Goal: Information Seeking & Learning: Learn about a topic

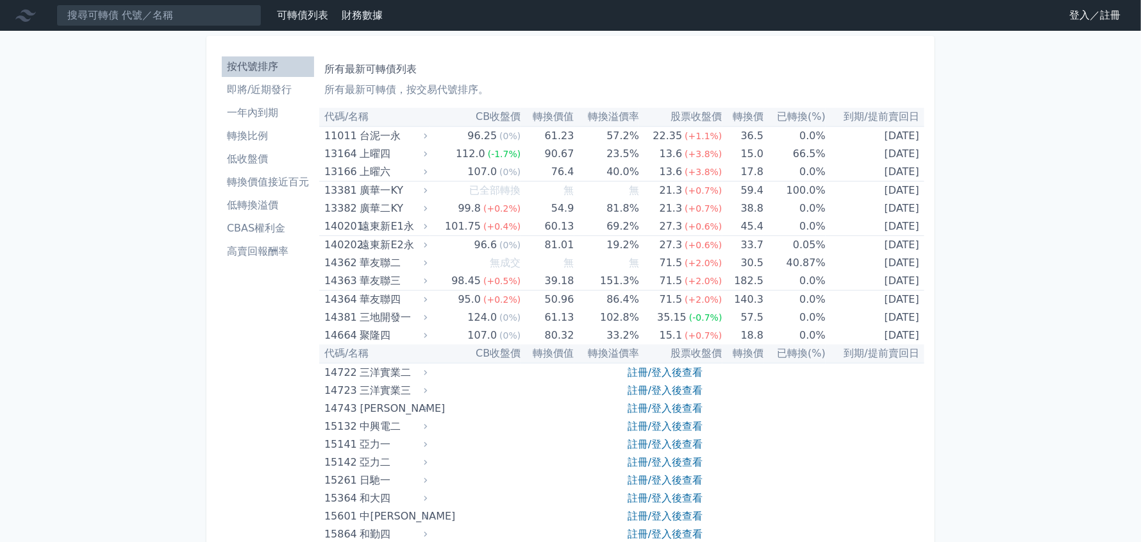
click at [1109, 9] on link "登入／註冊" at bounding box center [1095, 15] width 72 height 21
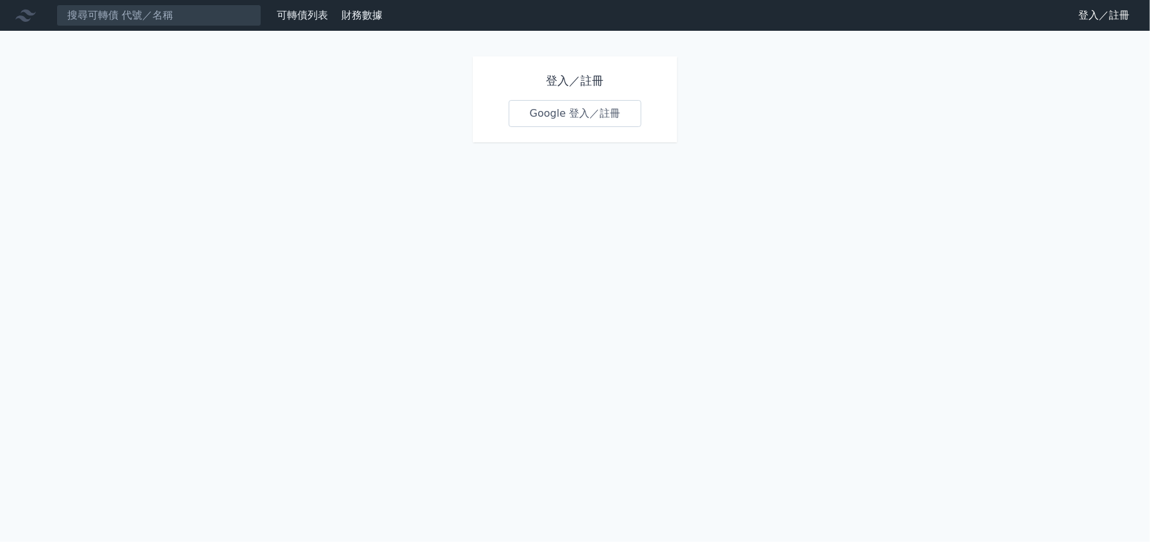
click at [617, 114] on link "Google 登入／註冊" at bounding box center [575, 113] width 133 height 27
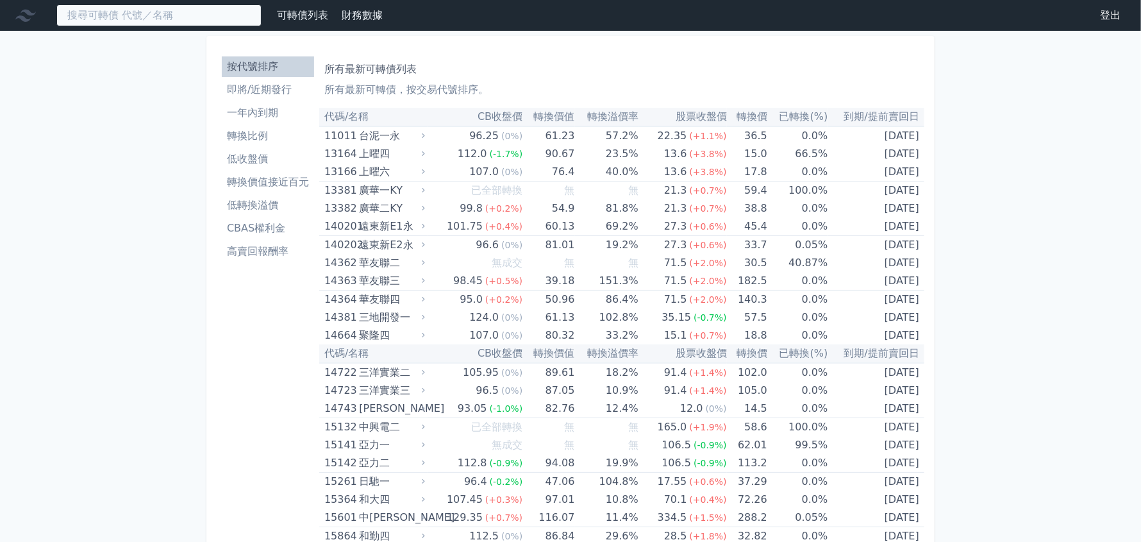
click at [213, 15] on input at bounding box center [158, 15] width 205 height 22
click at [156, 13] on input "3305" at bounding box center [158, 15] width 205 height 22
type input "3305"
click at [296, 13] on link "可轉債列表" at bounding box center [302, 15] width 51 height 12
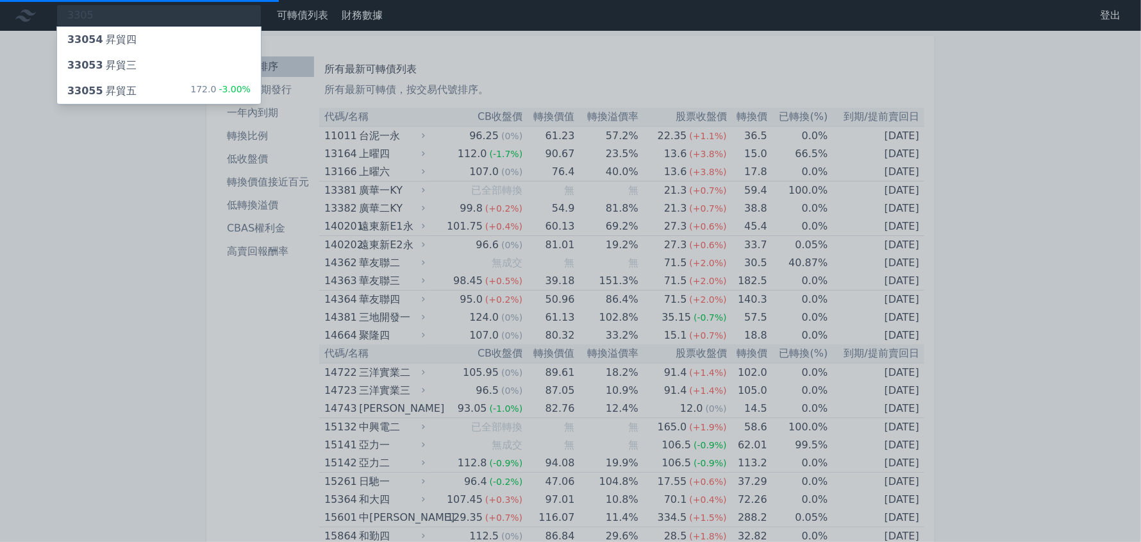
click at [131, 57] on div "33053 昇貿三" at bounding box center [159, 66] width 204 height 26
click at [119, 68] on div "33053 昇貿三" at bounding box center [101, 65] width 69 height 15
click at [118, 41] on div "33054 昇貿四" at bounding box center [101, 39] width 69 height 15
click at [118, 40] on div "33054 昇貿四" at bounding box center [101, 39] width 69 height 15
click at [117, 36] on div "33054 昇貿四" at bounding box center [101, 39] width 69 height 15
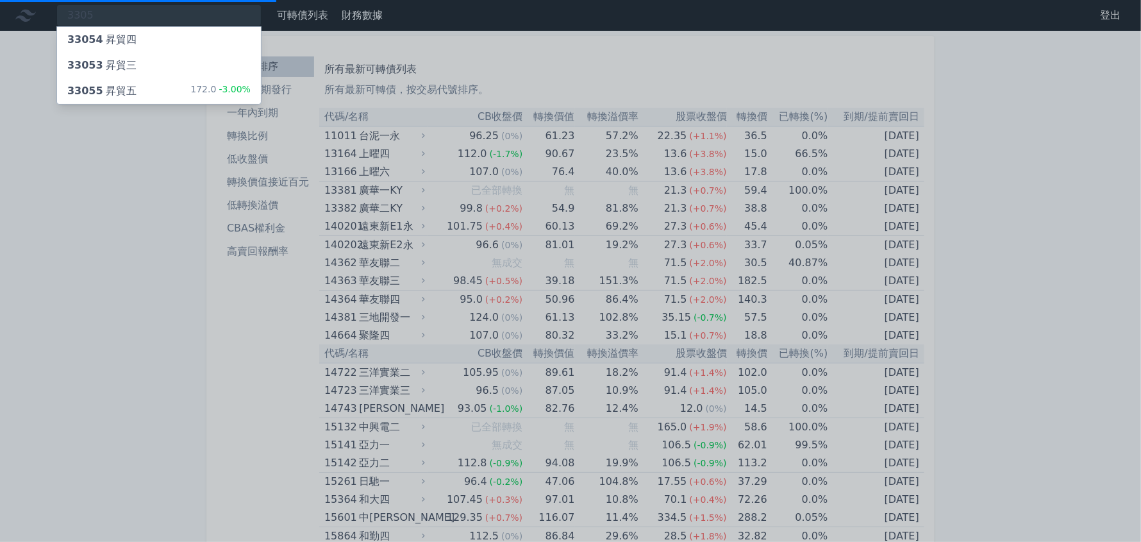
click at [110, 30] on div "33054 昇貿四" at bounding box center [159, 40] width 204 height 26
click at [106, 35] on div "33054 昇貿四" at bounding box center [101, 39] width 69 height 15
click at [103, 34] on div "33054 昇貿四" at bounding box center [101, 39] width 69 height 15
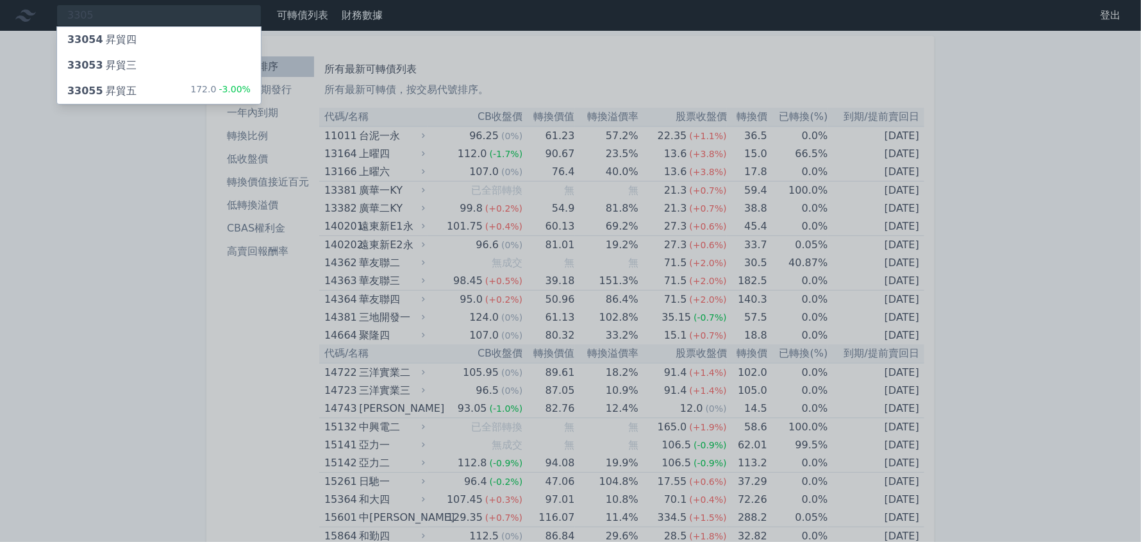
click at [103, 34] on div "33054 昇貿四" at bounding box center [101, 39] width 69 height 15
click at [104, 33] on div "33054 昇貿四" at bounding box center [101, 39] width 69 height 15
